Goal: Task Accomplishment & Management: Use online tool/utility

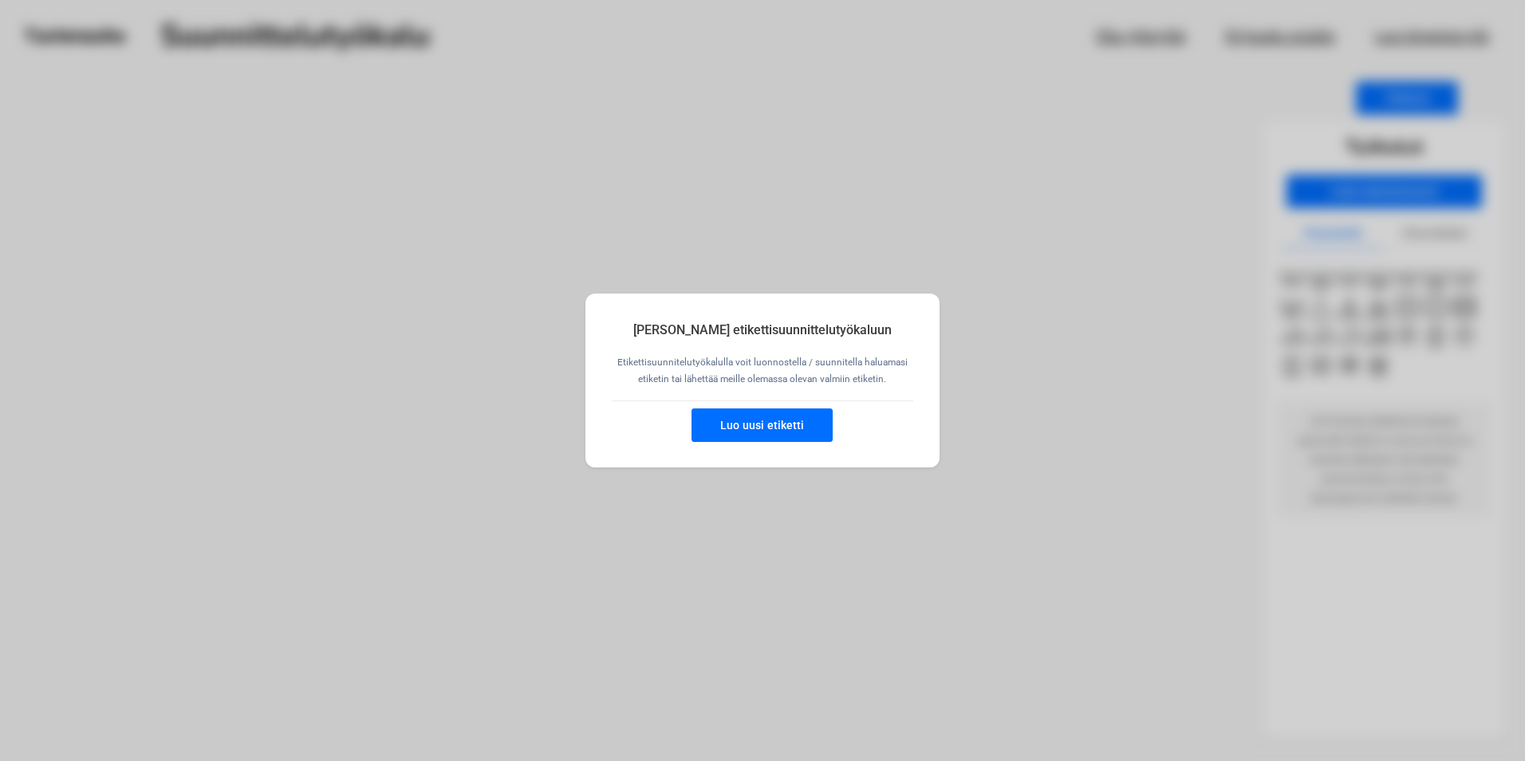
click at [771, 426] on button "Luo uusi etiketti" at bounding box center [761, 424] width 141 height 33
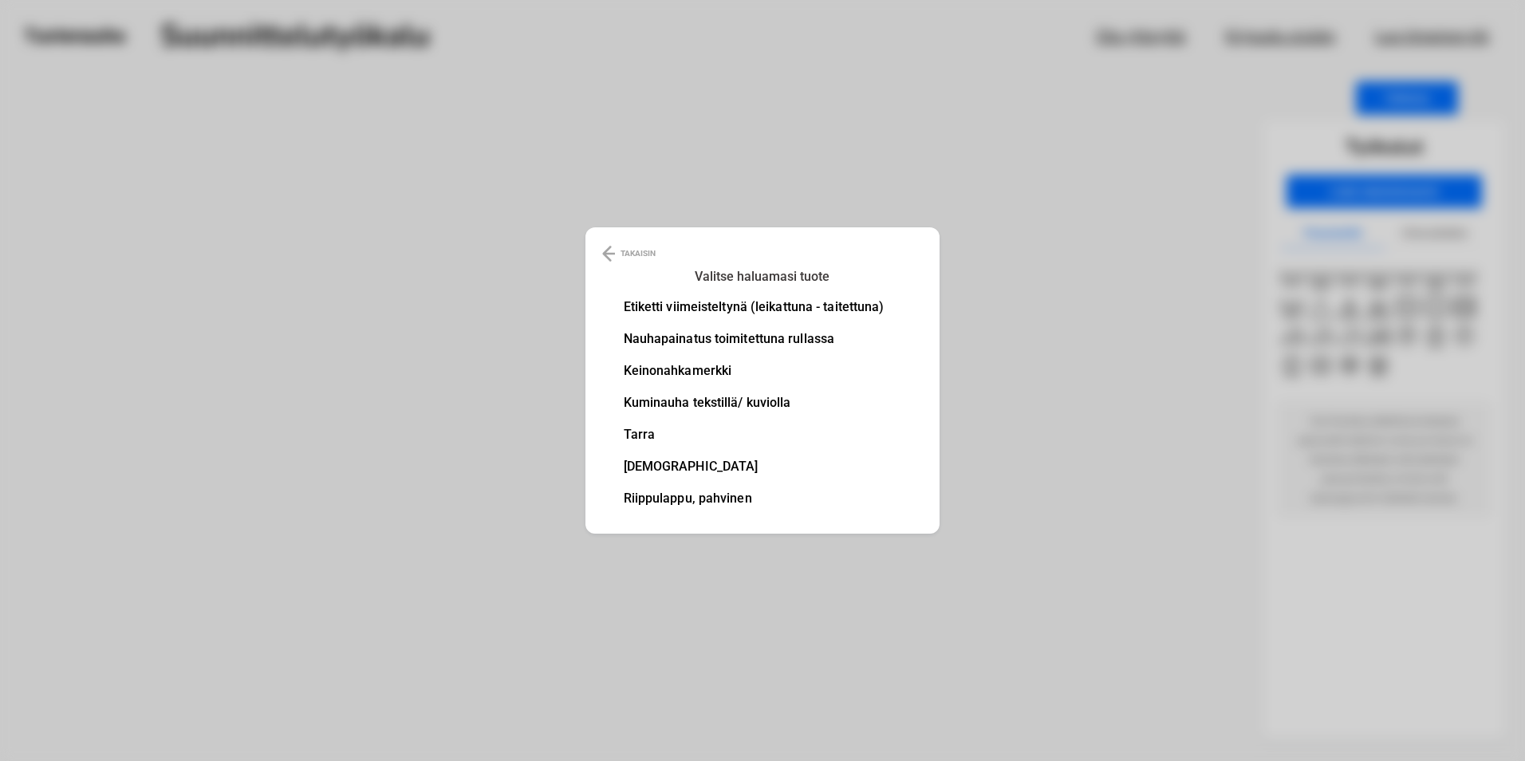
click at [734, 301] on li "Etiketti viimeisteltynä (leikattuna - taitettuna)" at bounding box center [754, 307] width 261 height 13
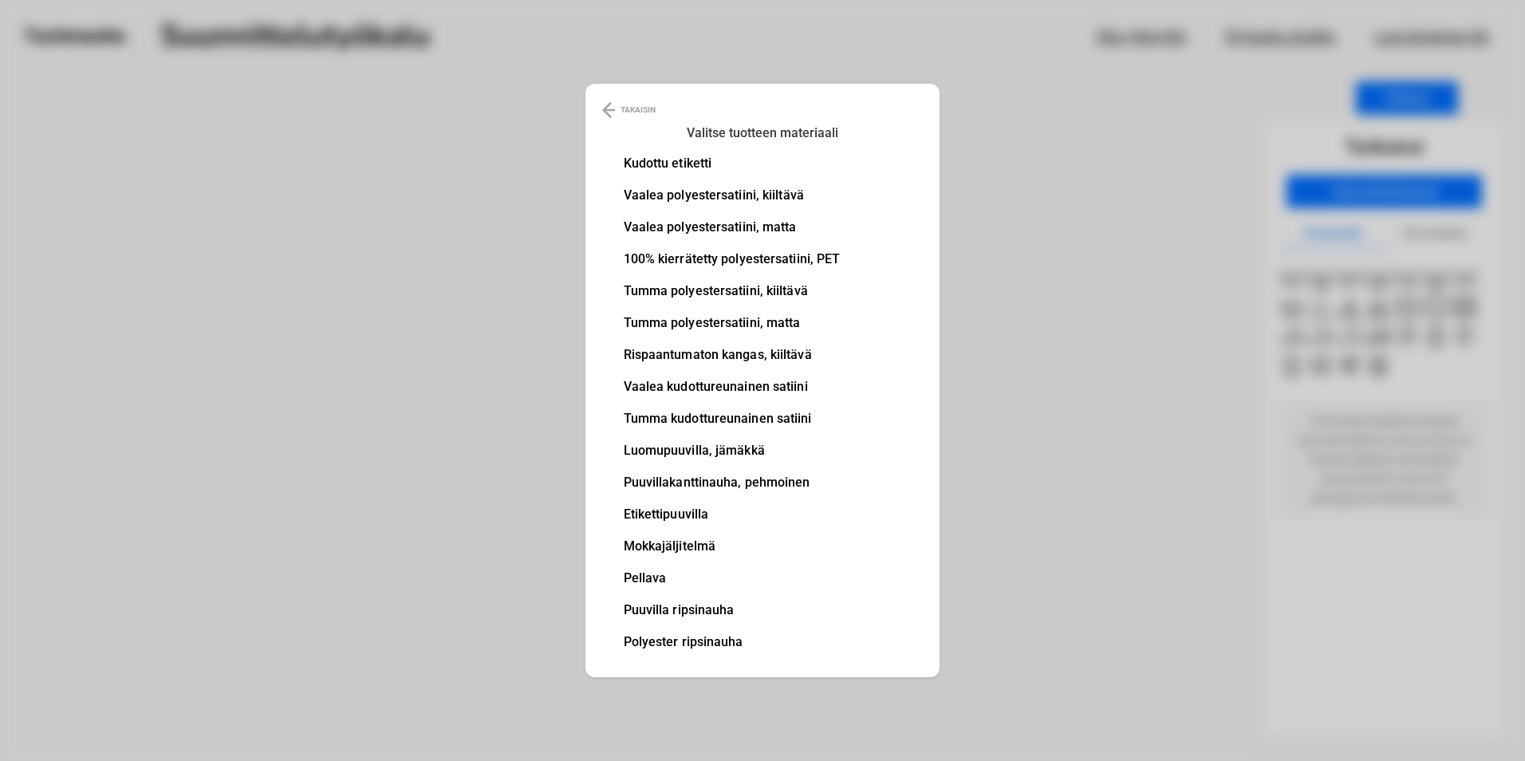
click at [687, 511] on li "Etikettipuuvilla" at bounding box center [732, 514] width 217 height 13
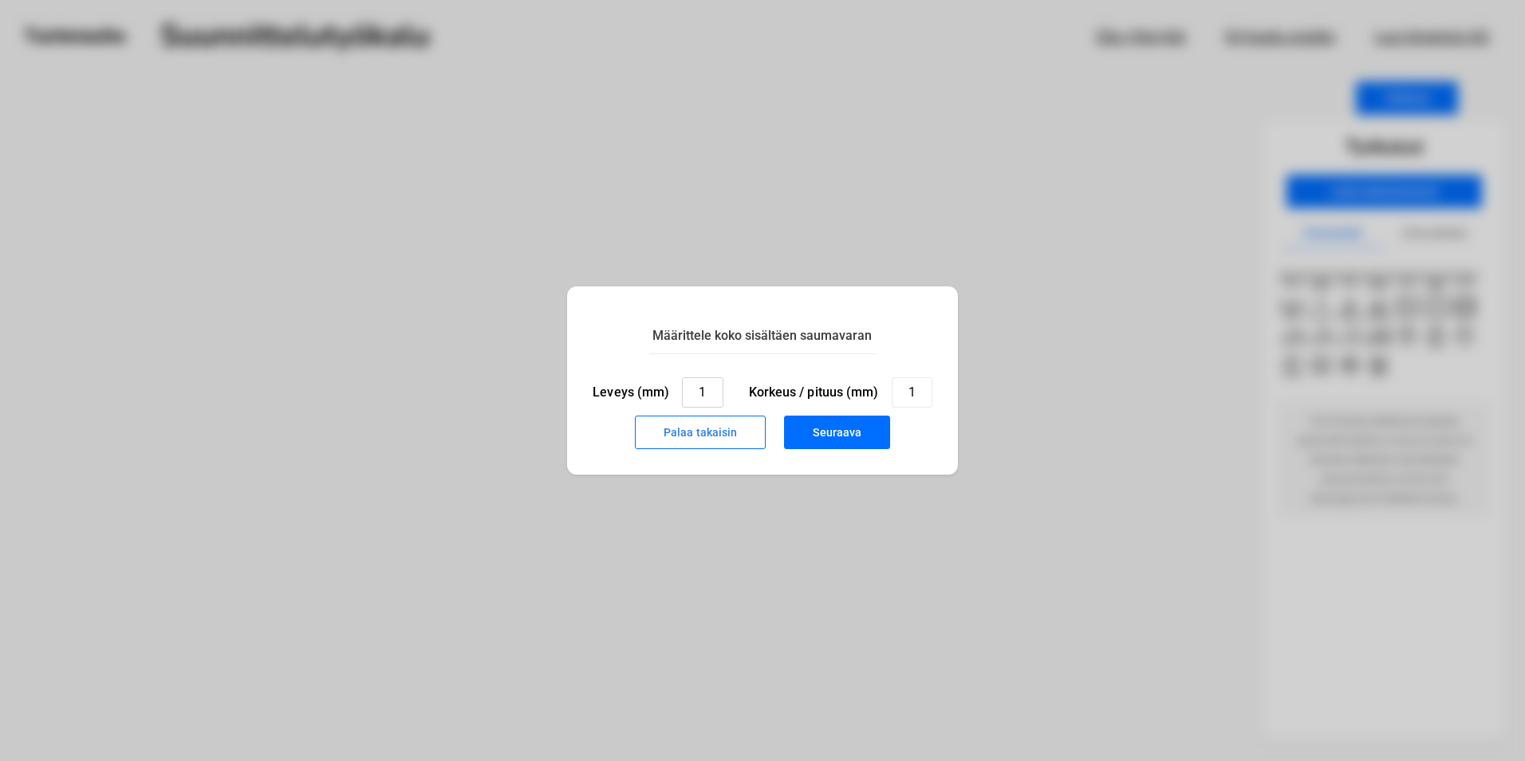
click at [709, 380] on input "1" at bounding box center [702, 392] width 41 height 30
type input "20"
click at [921, 388] on input "1" at bounding box center [911, 392] width 41 height 30
type input "15"
click at [820, 437] on button "Seuraava" at bounding box center [837, 431] width 106 height 33
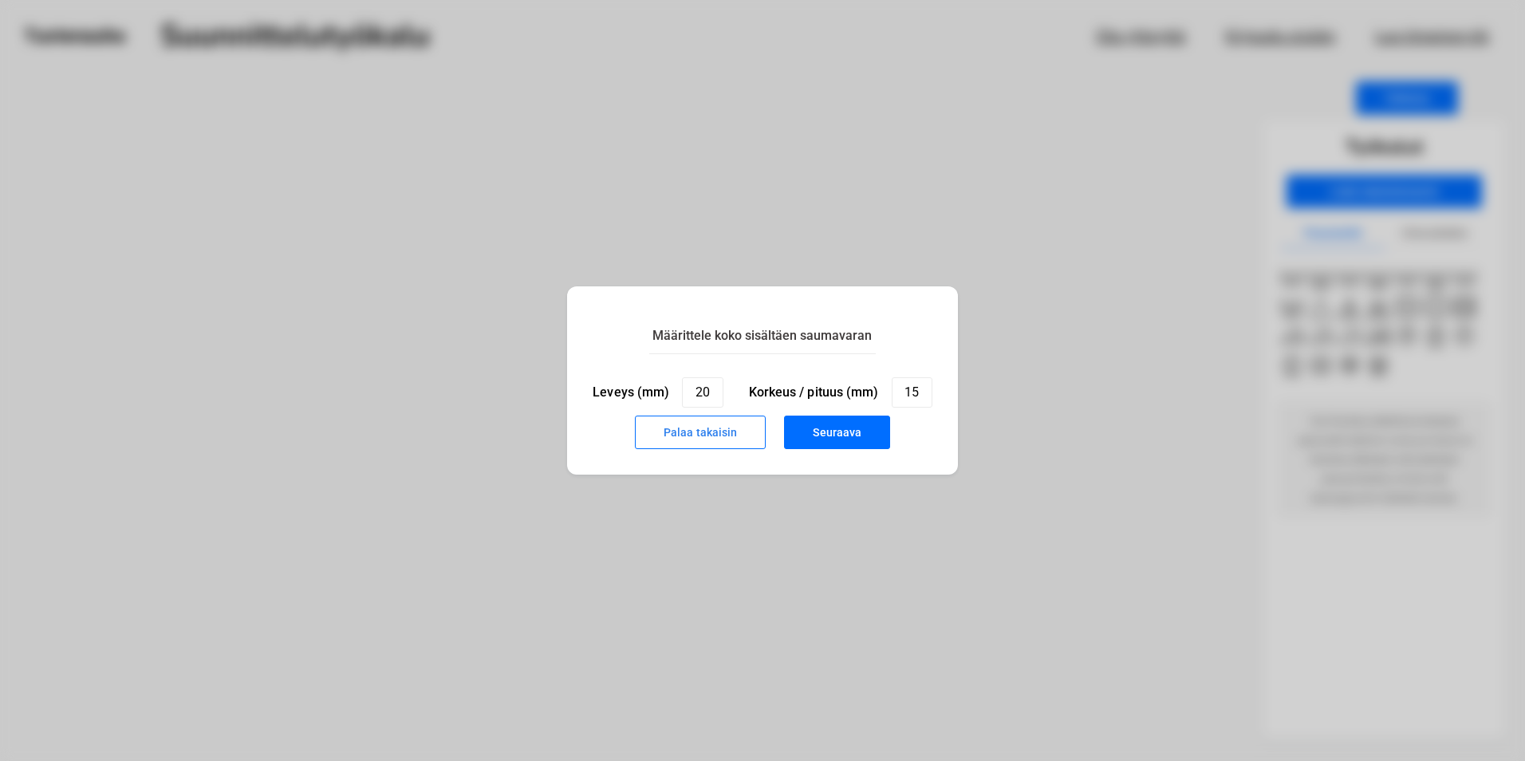
type input "1"
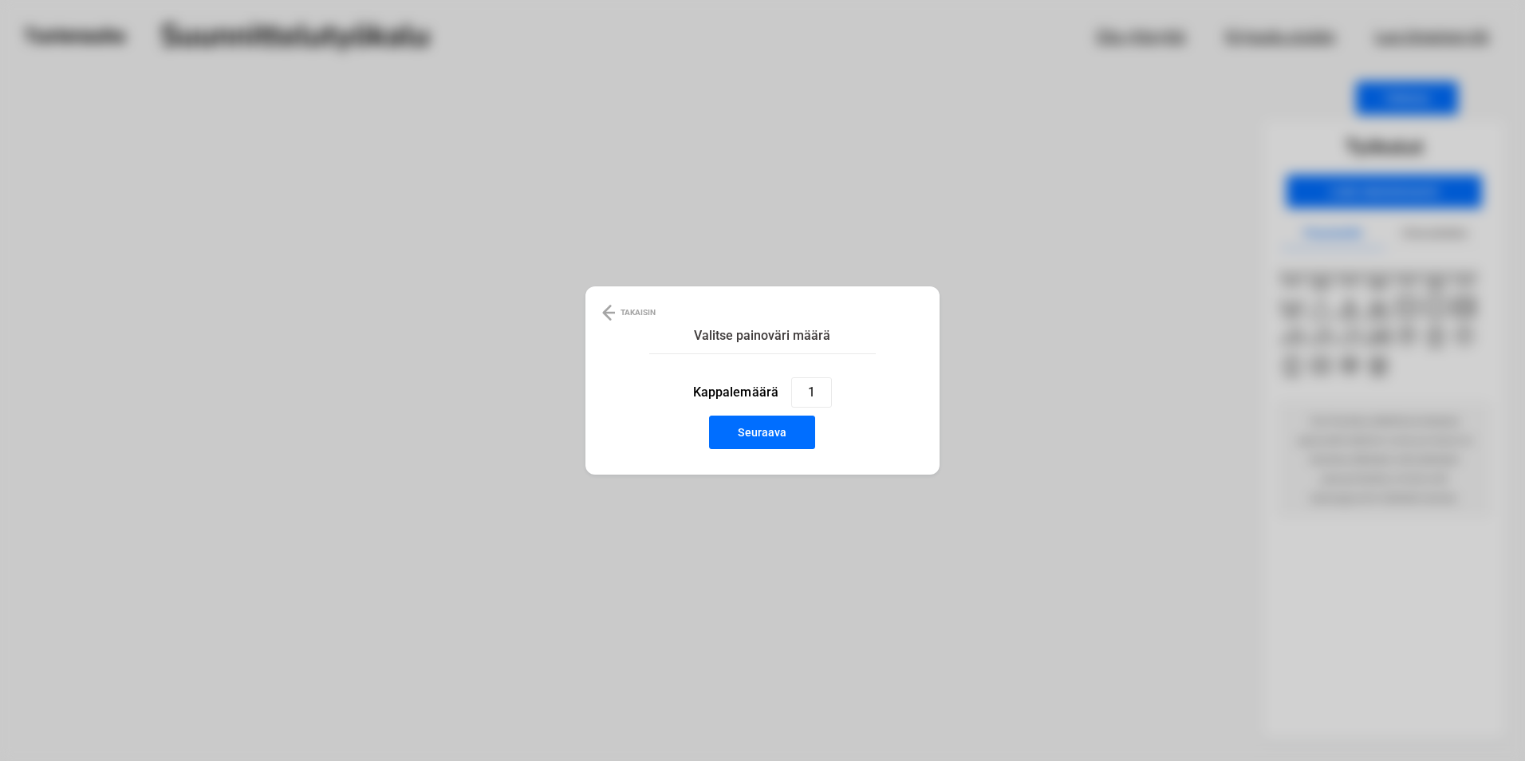
click at [789, 438] on button "Seuraava" at bounding box center [762, 431] width 106 height 33
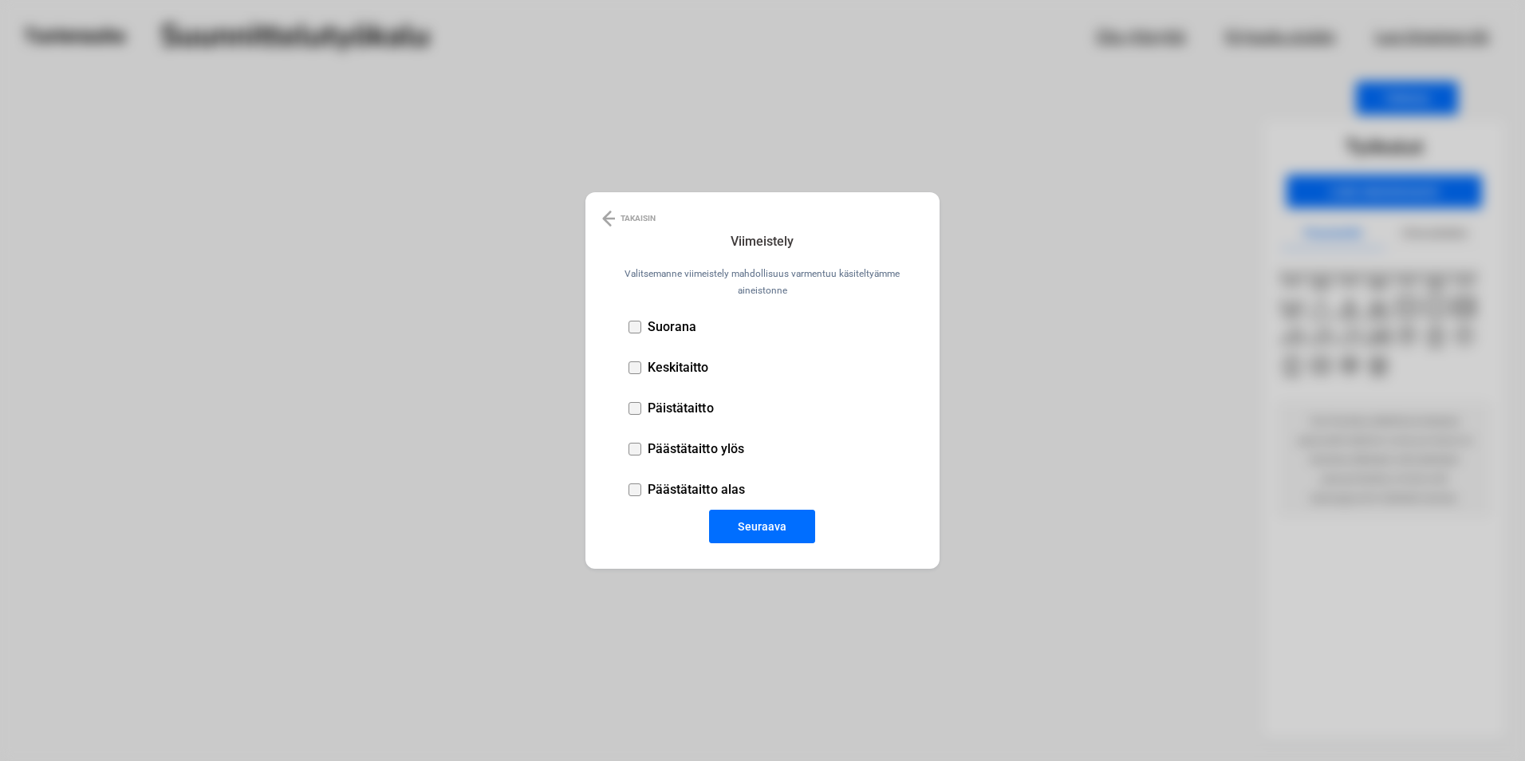
click at [675, 323] on p "Suorana" at bounding box center [671, 326] width 49 height 15
click at [768, 537] on button "Seuraava" at bounding box center [762, 526] width 106 height 33
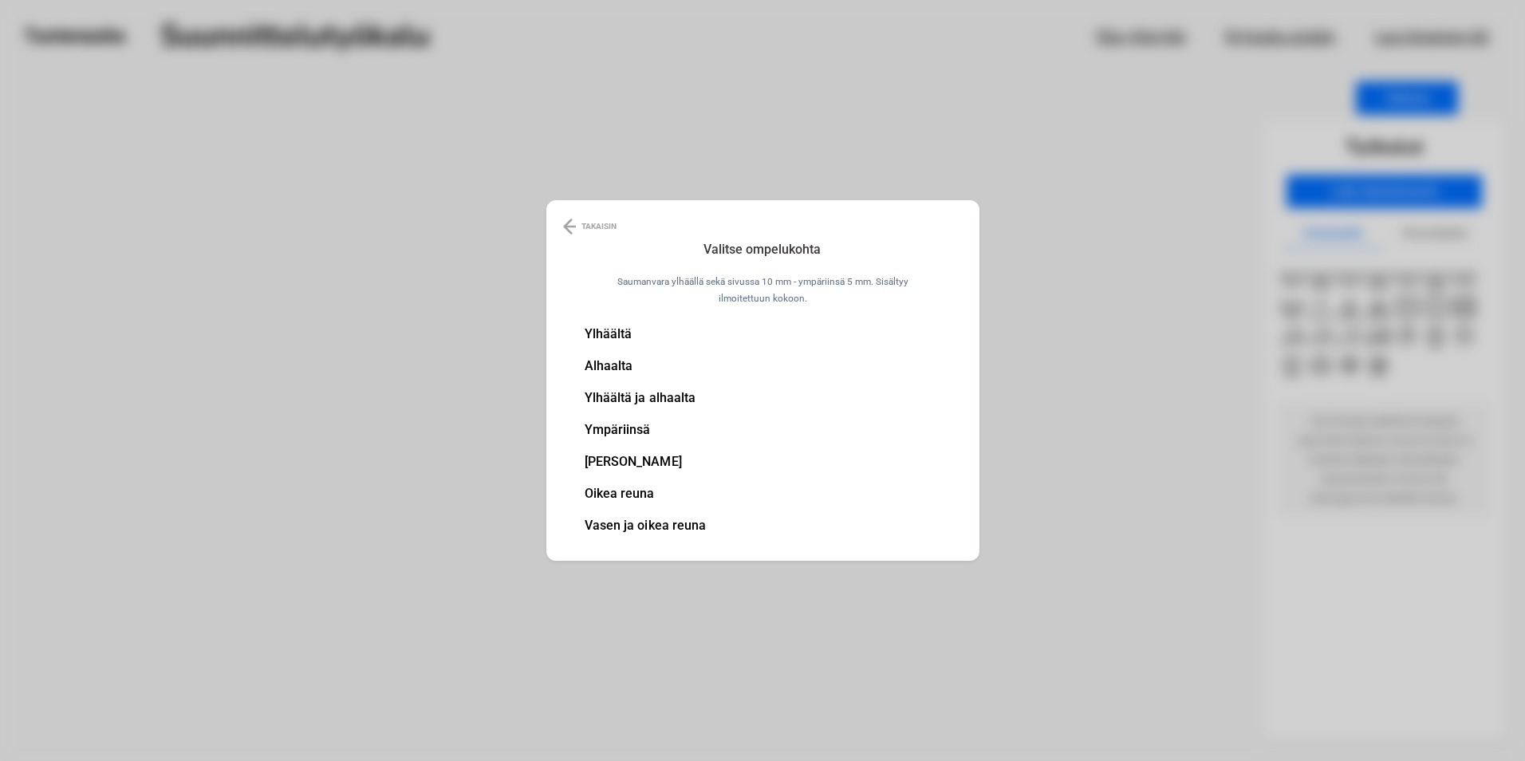
click at [616, 328] on li "Ylhäältä" at bounding box center [645, 334] width 122 height 13
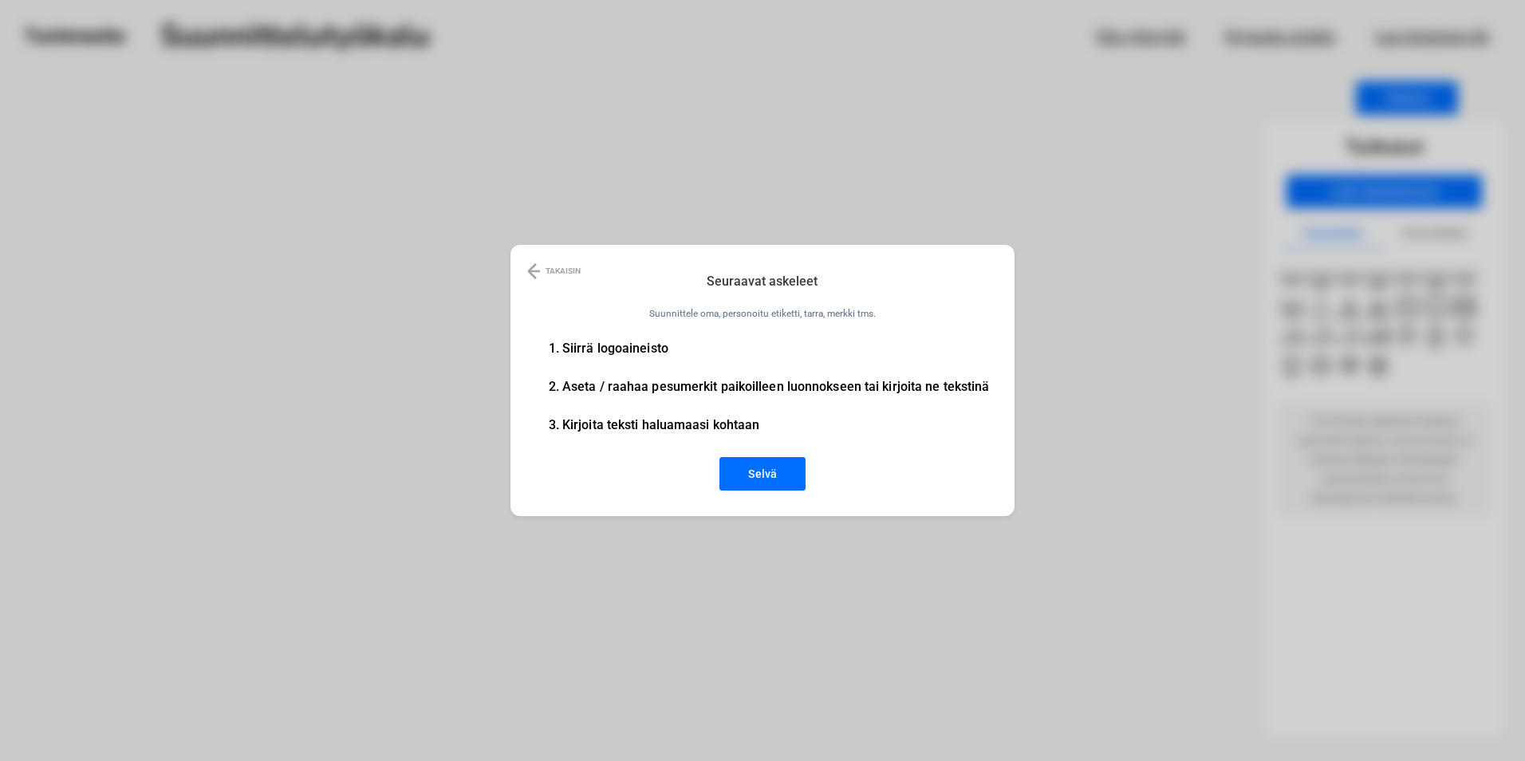
click at [766, 470] on button "Selvä" at bounding box center [762, 473] width 86 height 33
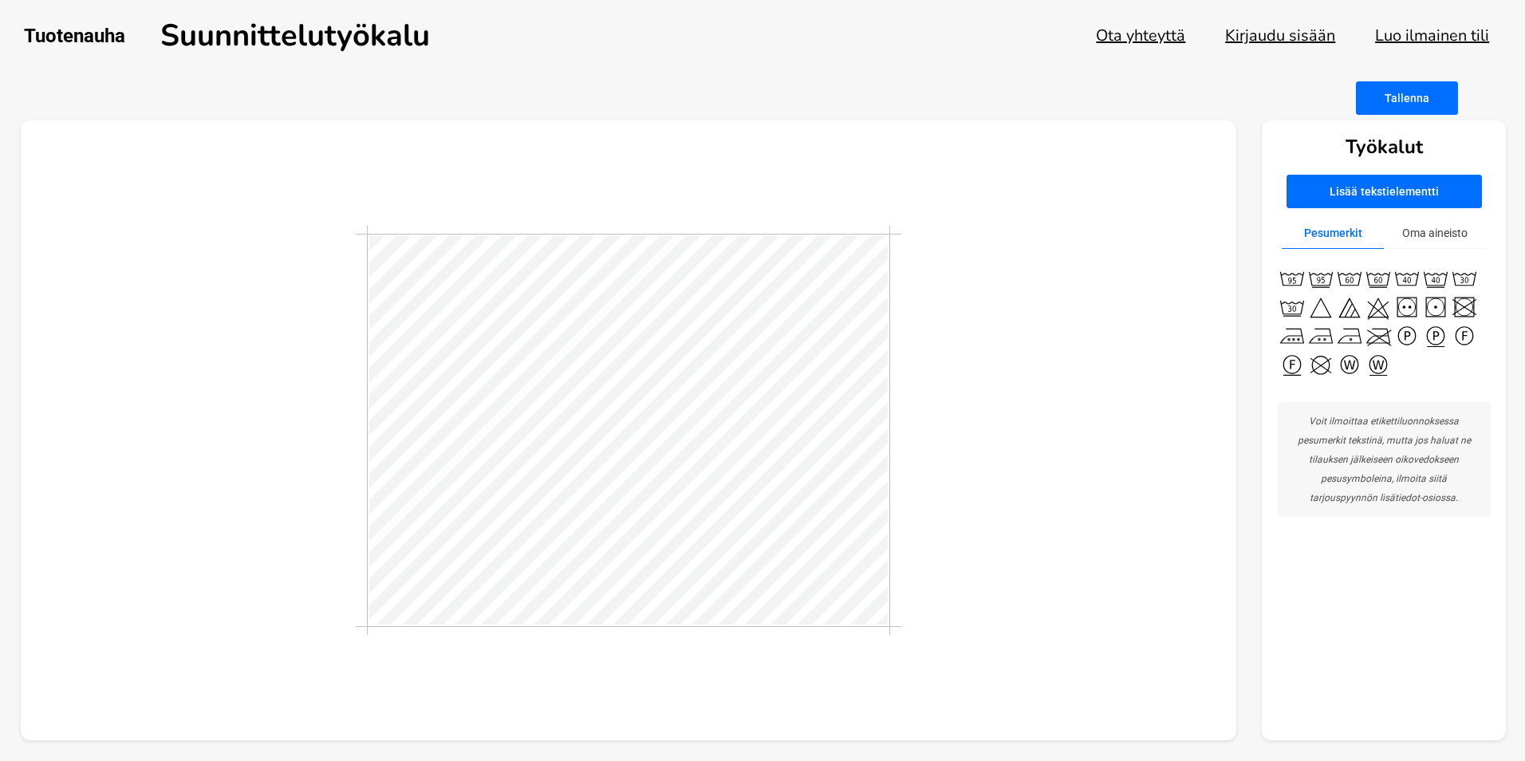
click at [1419, 228] on button "Oma aineisto" at bounding box center [1434, 233] width 102 height 31
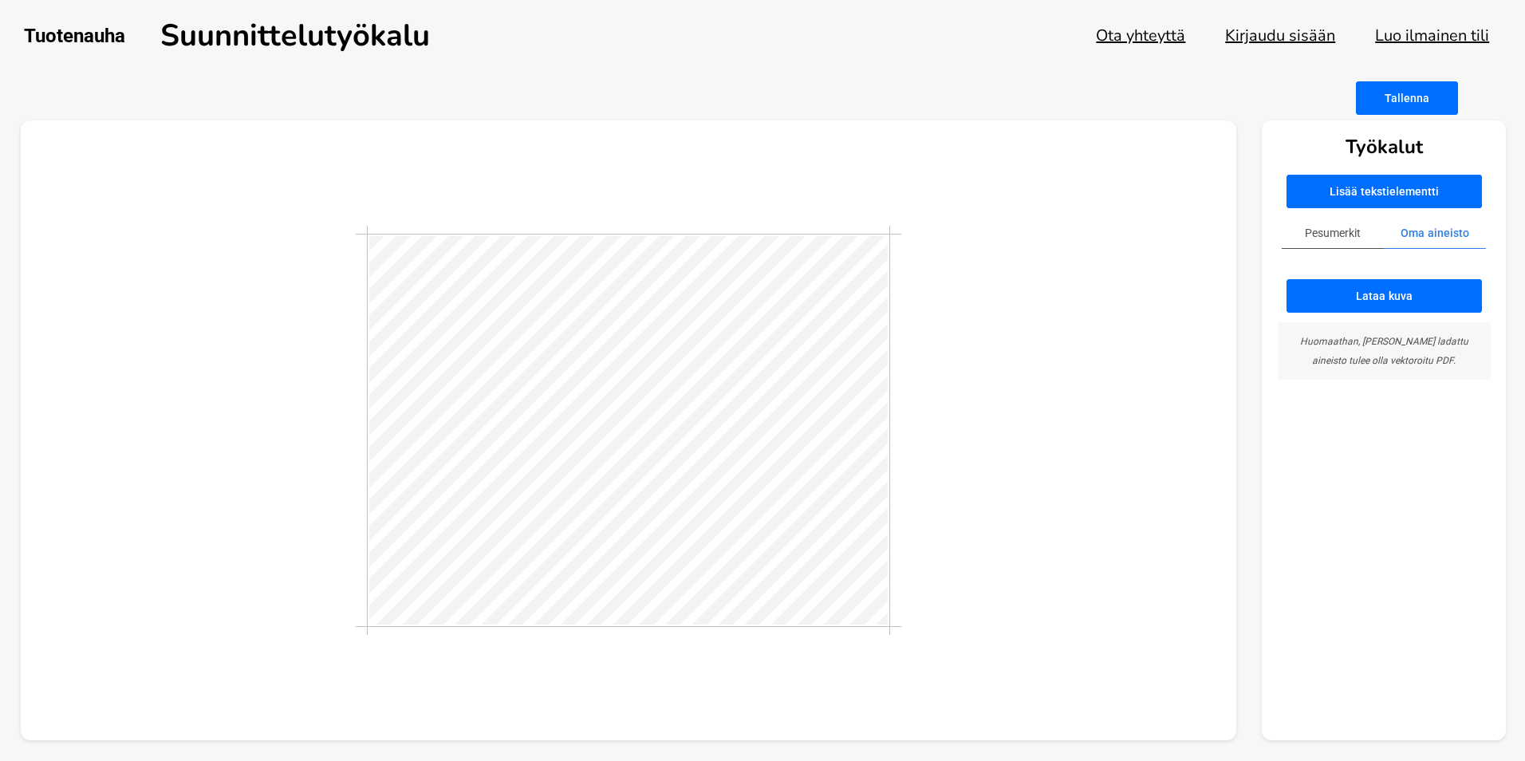
click at [1346, 242] on button "Pesumerkit" at bounding box center [1332, 233] width 102 height 31
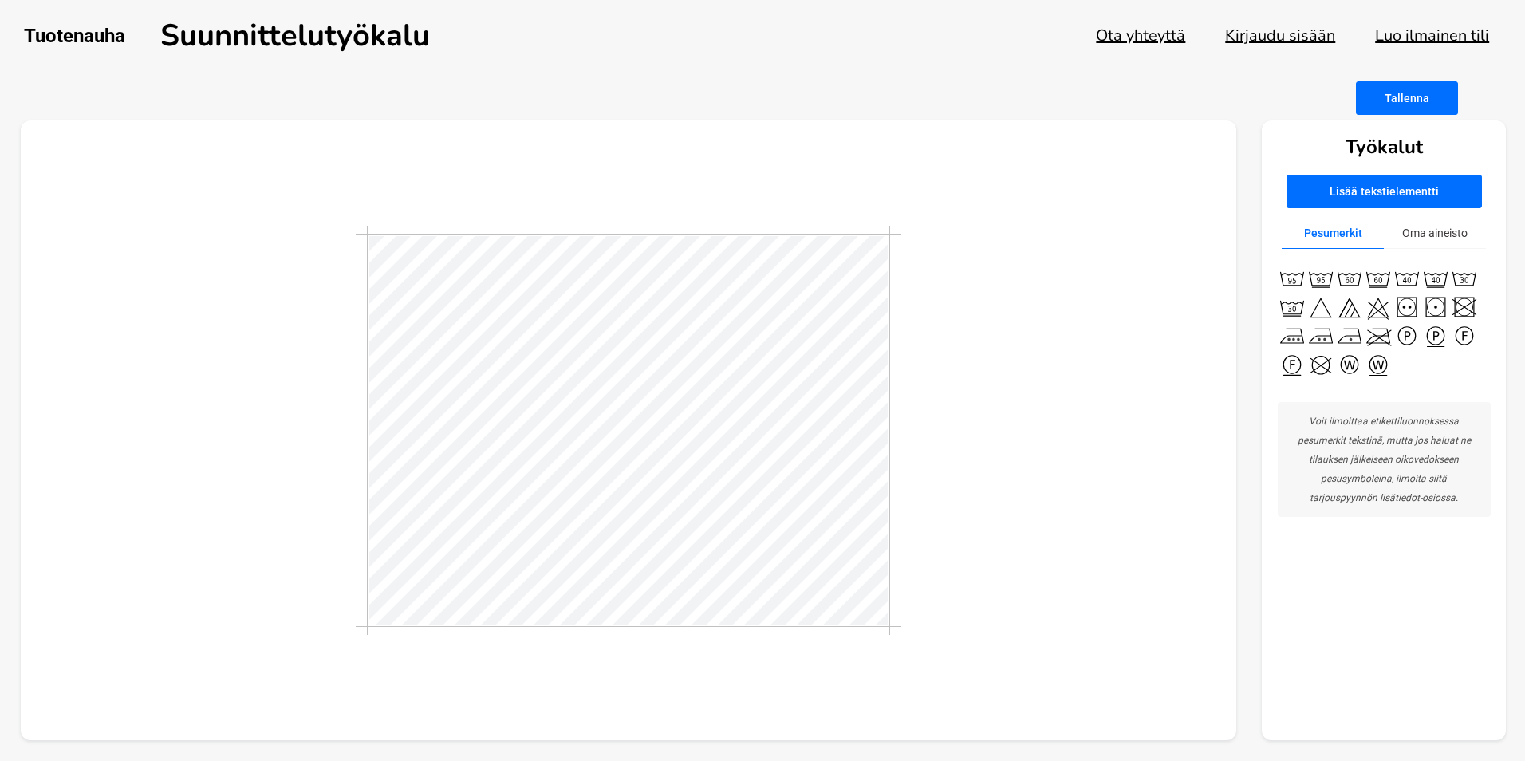
click at [1339, 183] on button "Lisää tekstielementti" at bounding box center [1383, 191] width 195 height 33
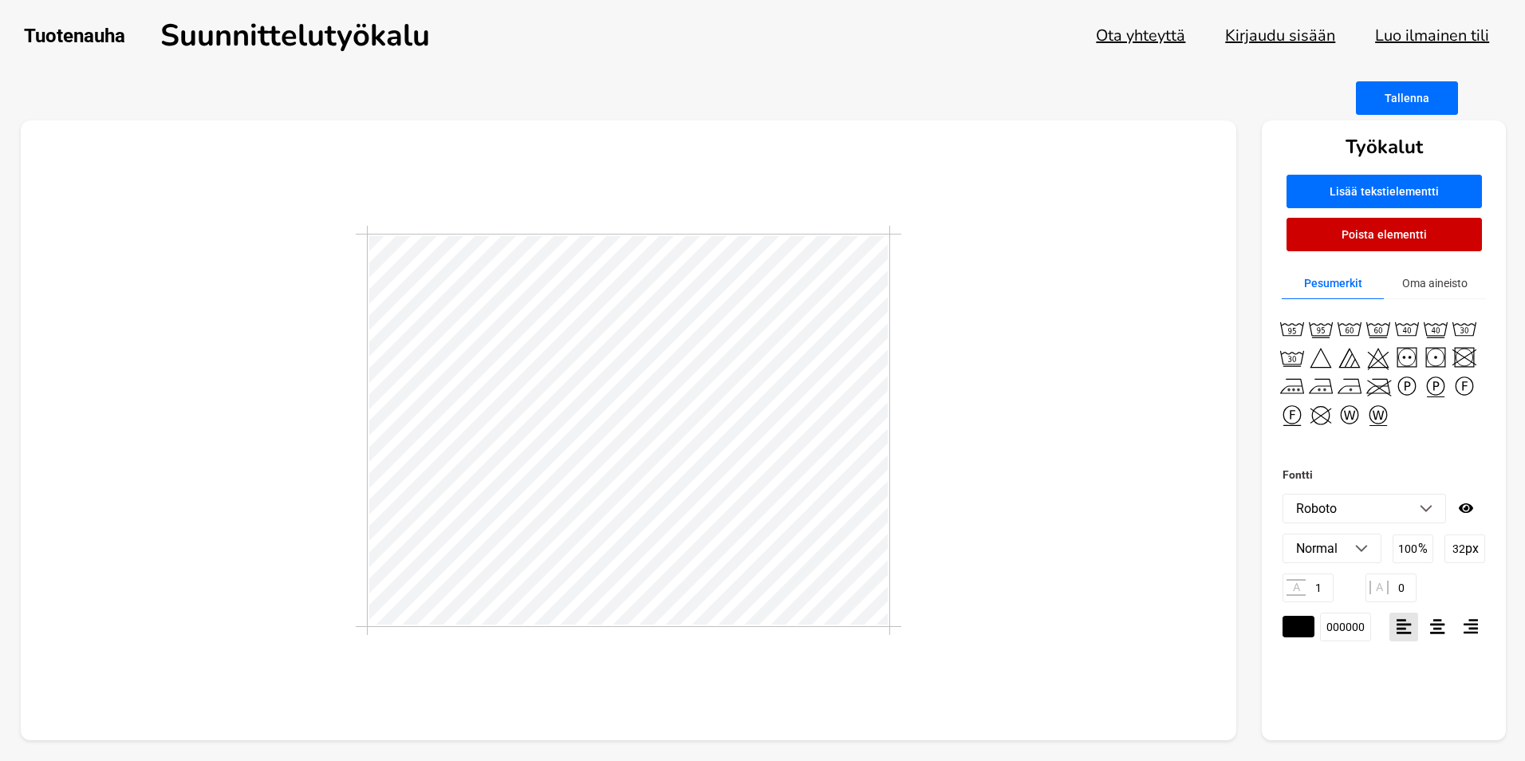
click at [1422, 260] on div "Työkalut Lisää tekstielementti Poista elementti Pesumerkit Oma aineisto Fontti …" at bounding box center [1383, 430] width 244 height 620
click at [1423, 278] on button "Oma aineisto" at bounding box center [1434, 283] width 102 height 31
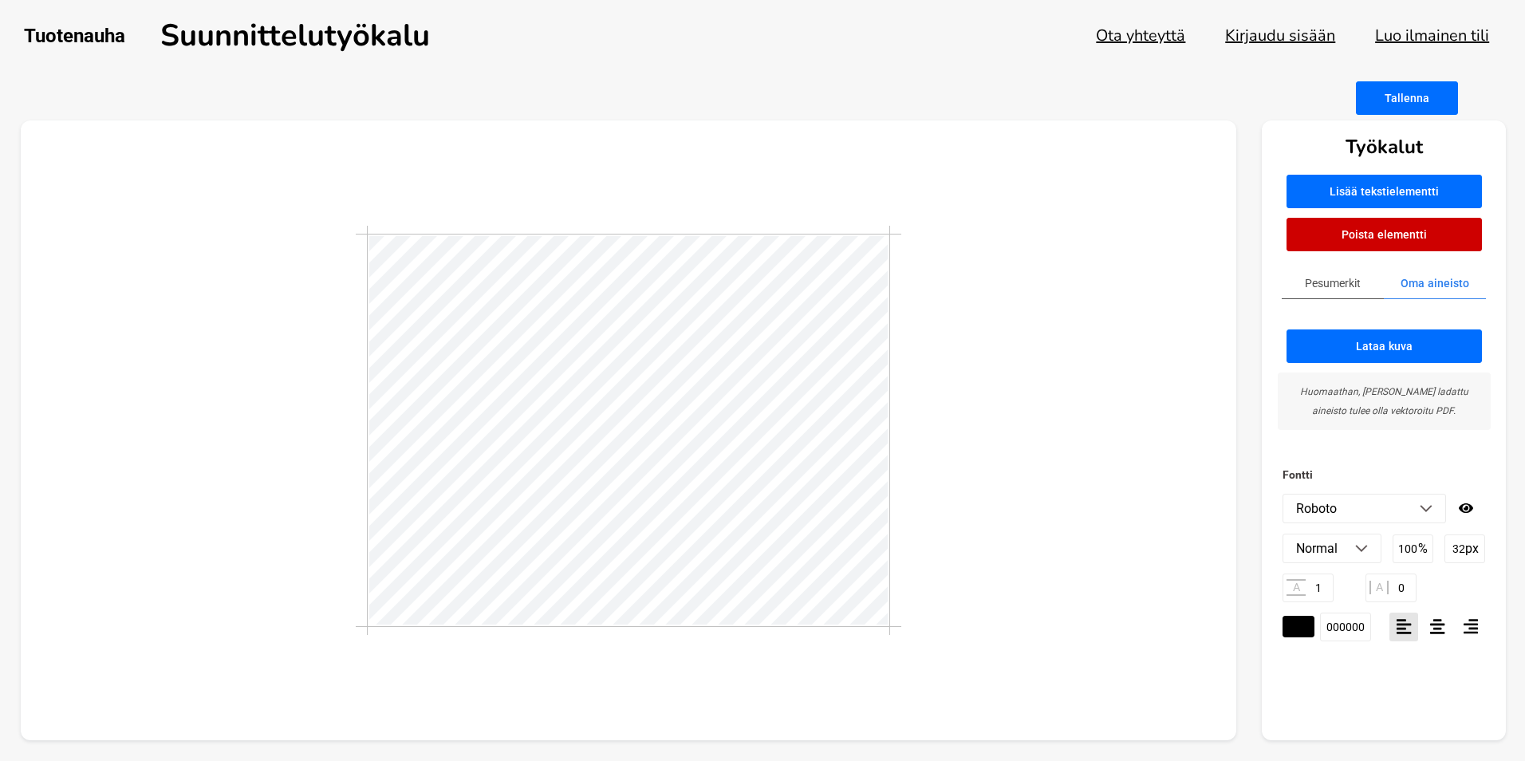
click at [1423, 340] on button "Lataa kuva" at bounding box center [1383, 345] width 195 height 33
